Goal: Information Seeking & Learning: Learn about a topic

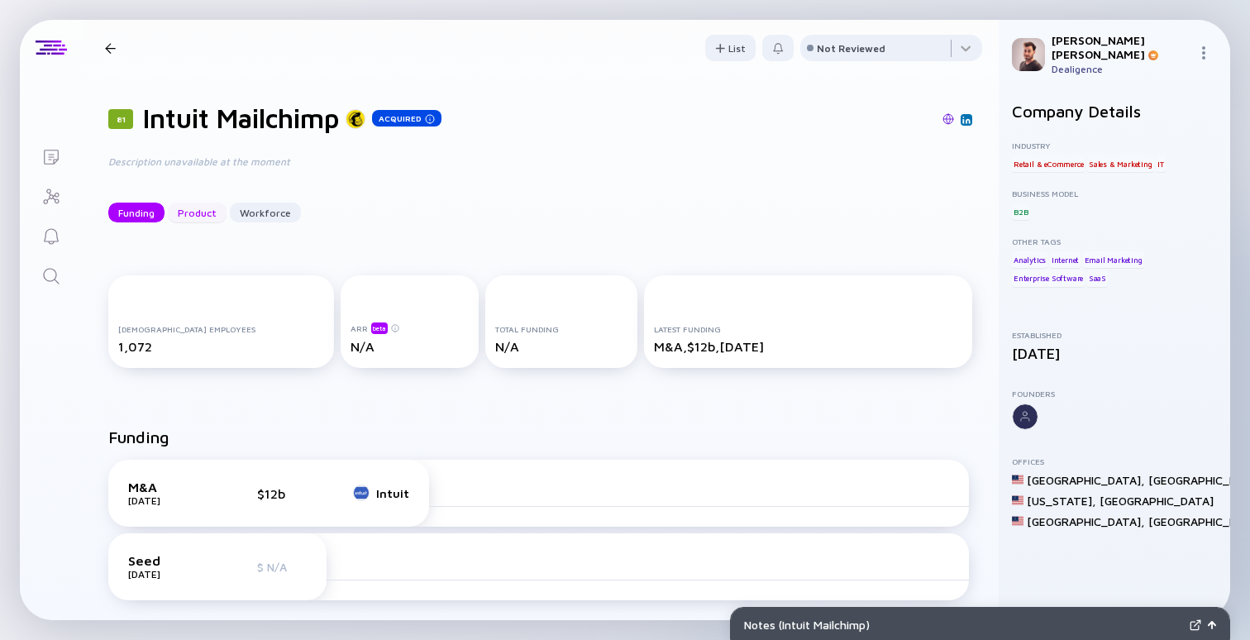
click at [200, 217] on div "Product" at bounding box center [197, 213] width 59 height 26
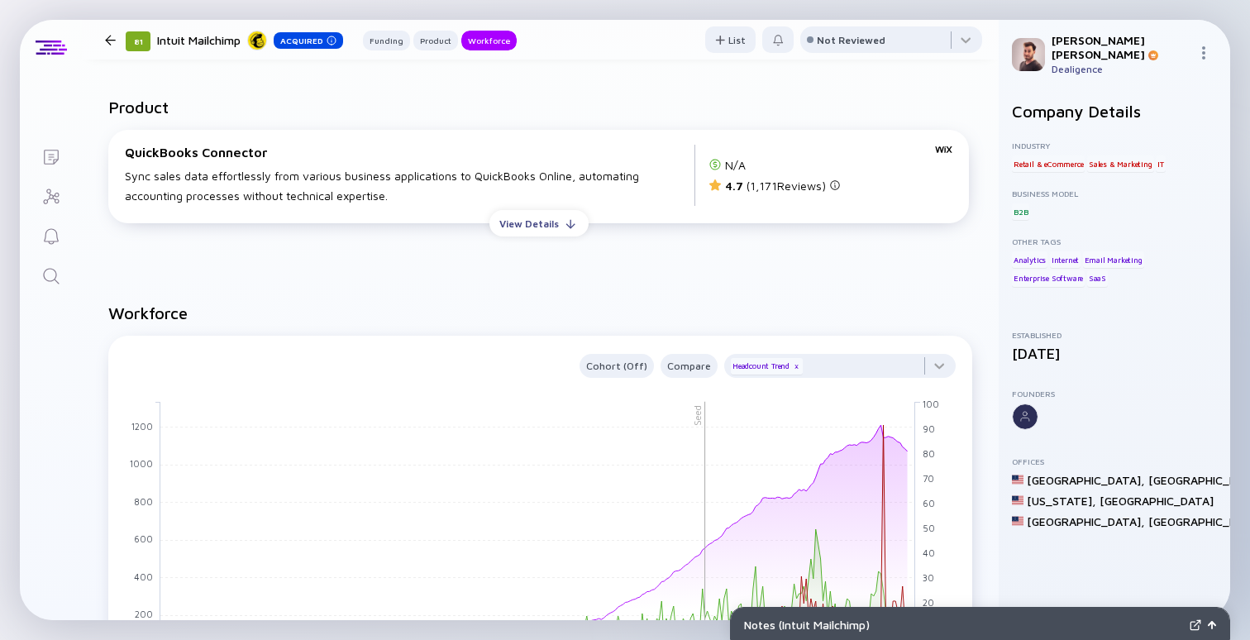
scroll to position [1034, 0]
click at [536, 219] on div "View Details" at bounding box center [528, 223] width 79 height 26
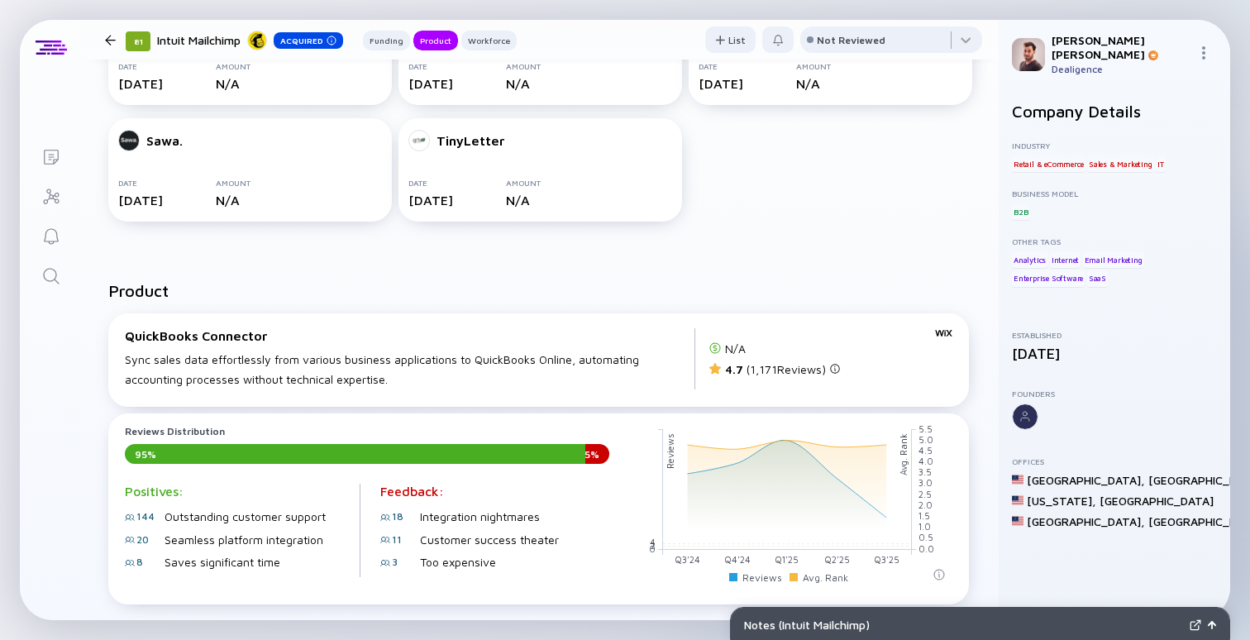
scroll to position [1018, 0]
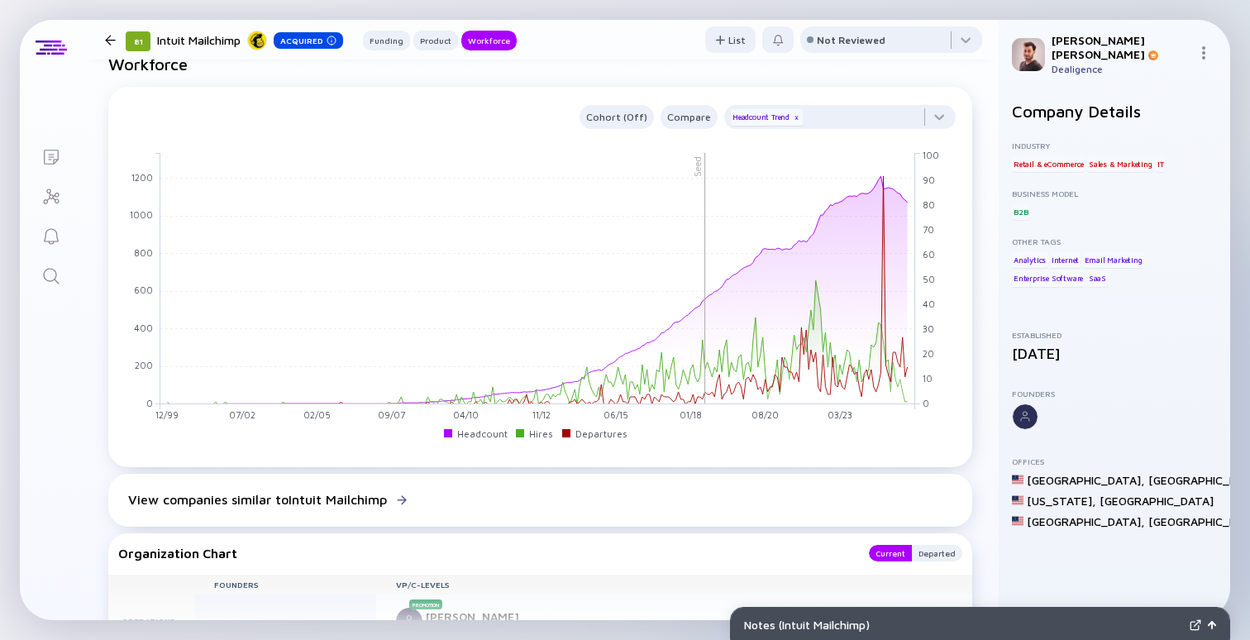
scroll to position [1041, 0]
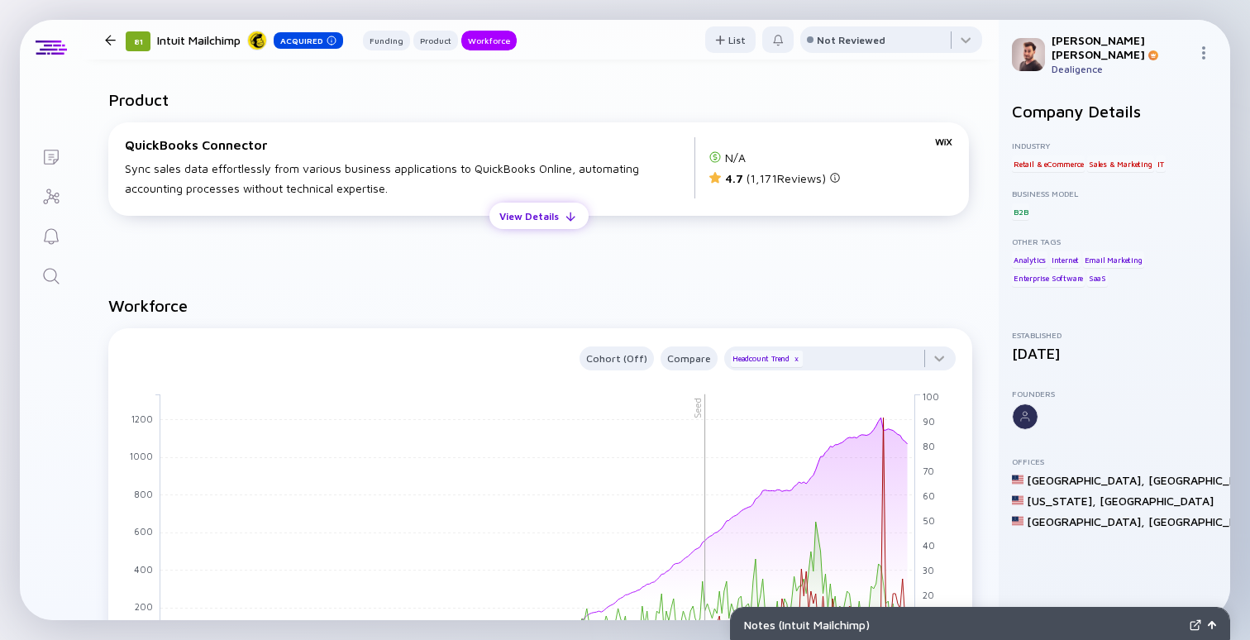
click at [564, 229] on div "View Details" at bounding box center [528, 216] width 79 height 26
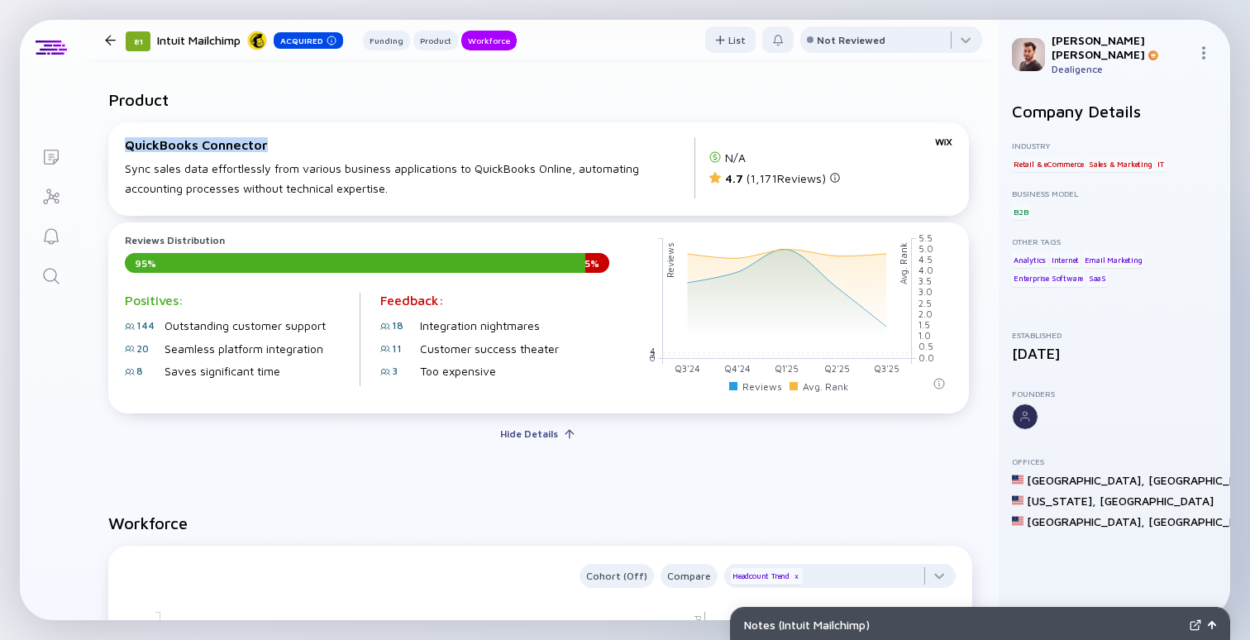
drag, startPoint x: 274, startPoint y: 152, endPoint x: 124, endPoint y: 152, distance: 150.4
click at [124, 152] on div "QuickBooks Connector Sync sales data effortlessly from various business applica…" at bounding box center [538, 168] width 841 height 68
copy div "QuickBooks Connector"
